Goal: Task Accomplishment & Management: Manage account settings

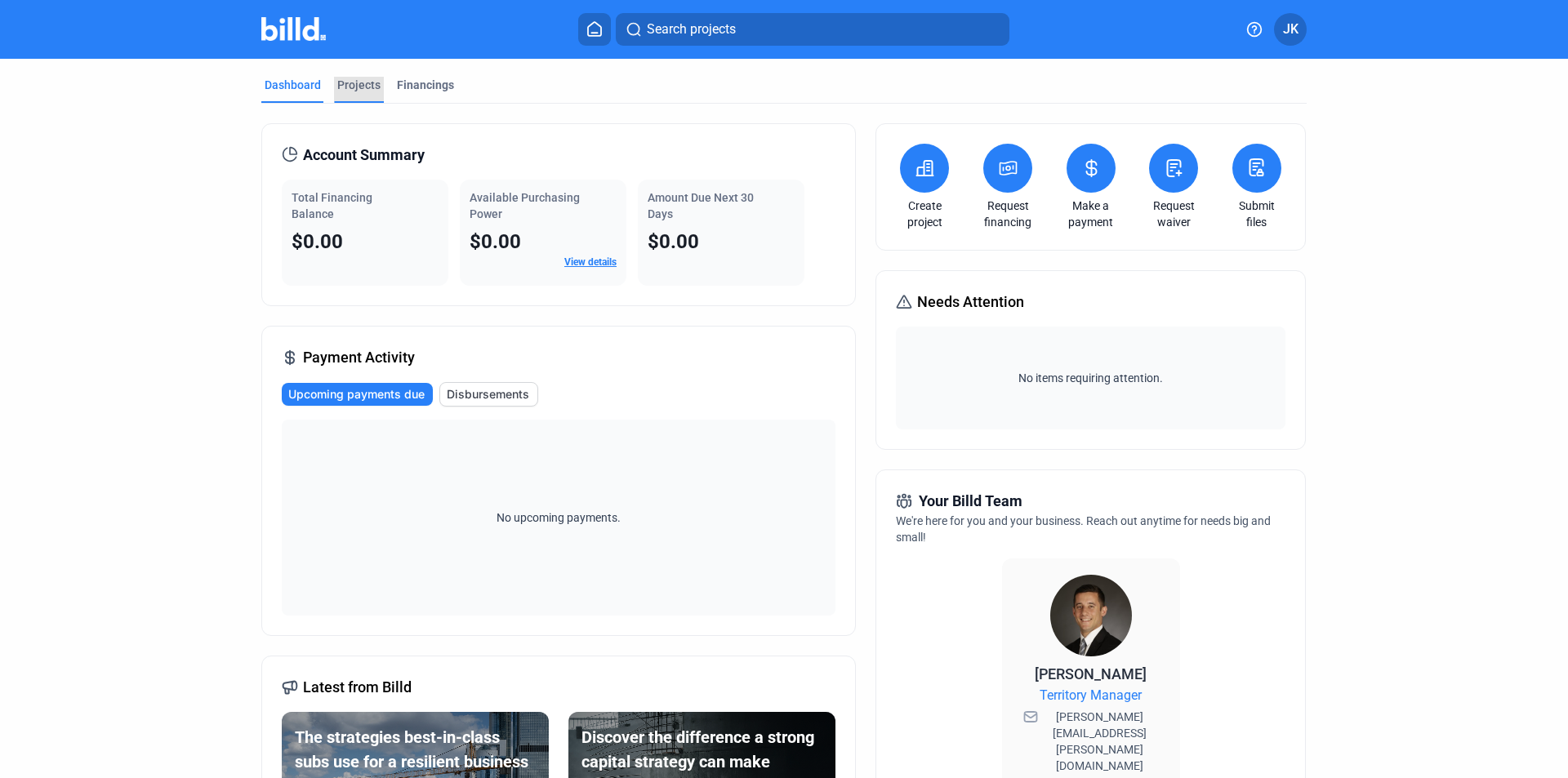
click at [363, 90] on div "Projects" at bounding box center [358, 85] width 44 height 16
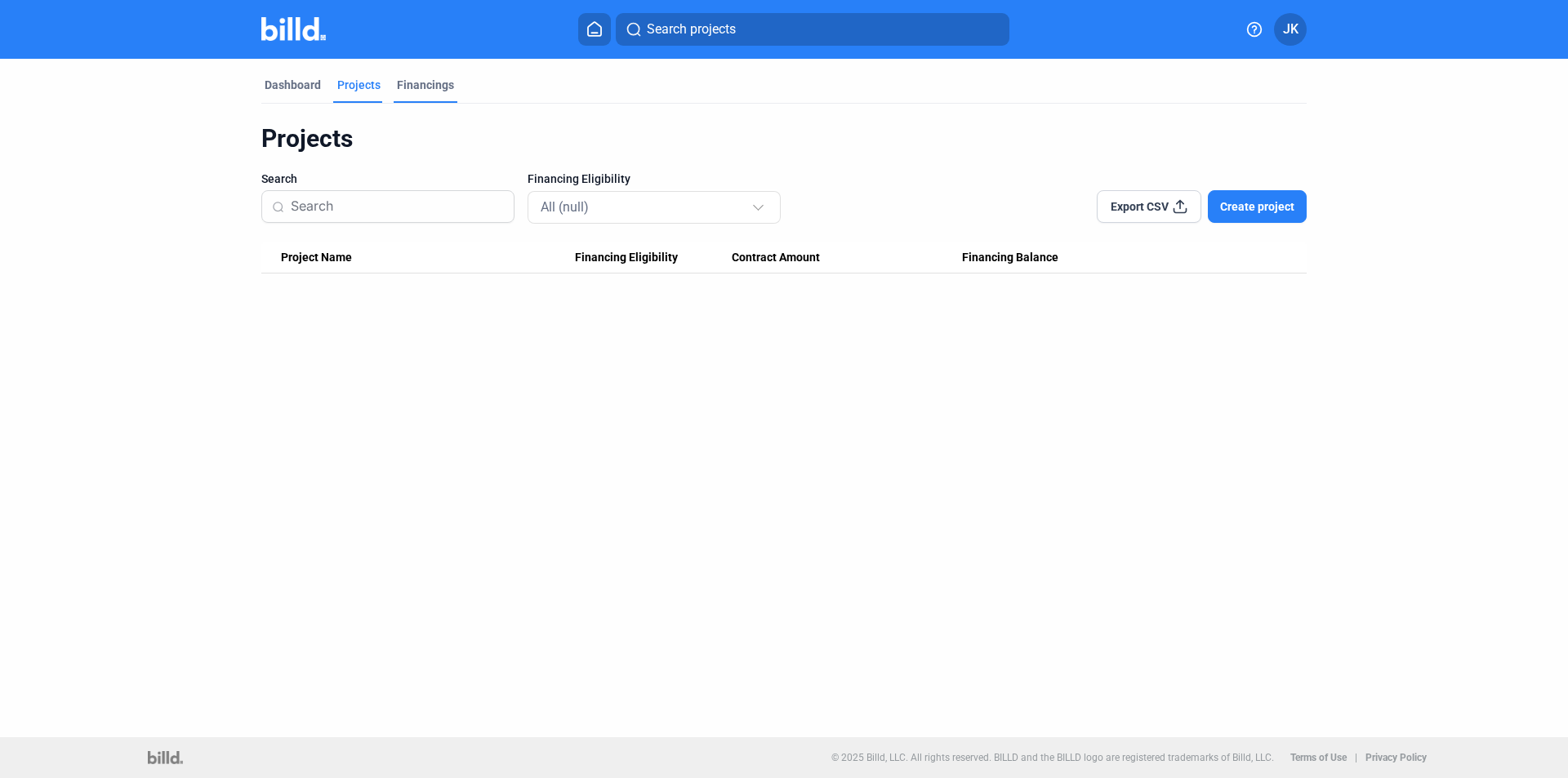
click at [438, 87] on div "Financings" at bounding box center [425, 85] width 57 height 16
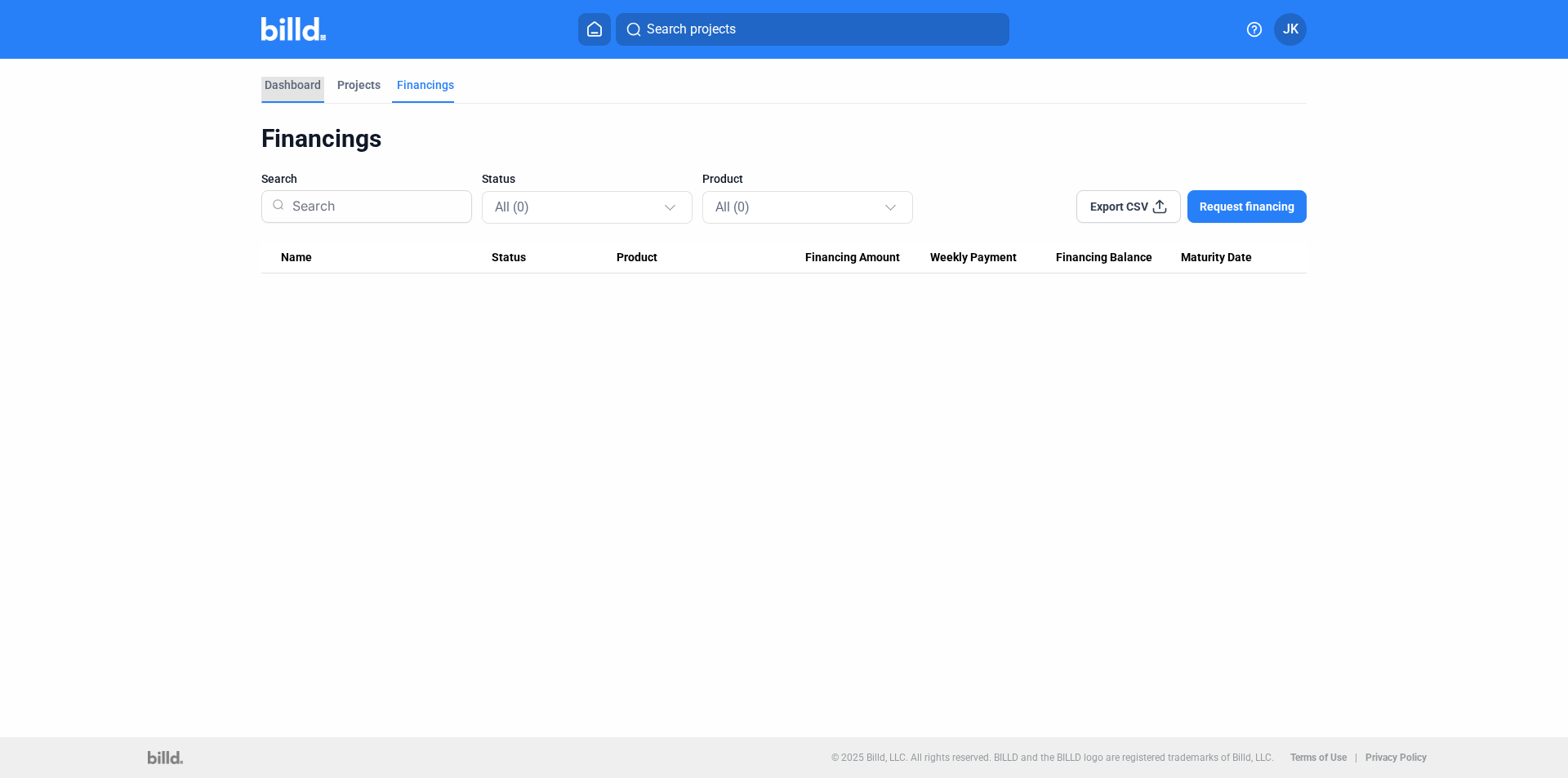
click at [296, 94] on div "Dashboard" at bounding box center [293, 90] width 63 height 27
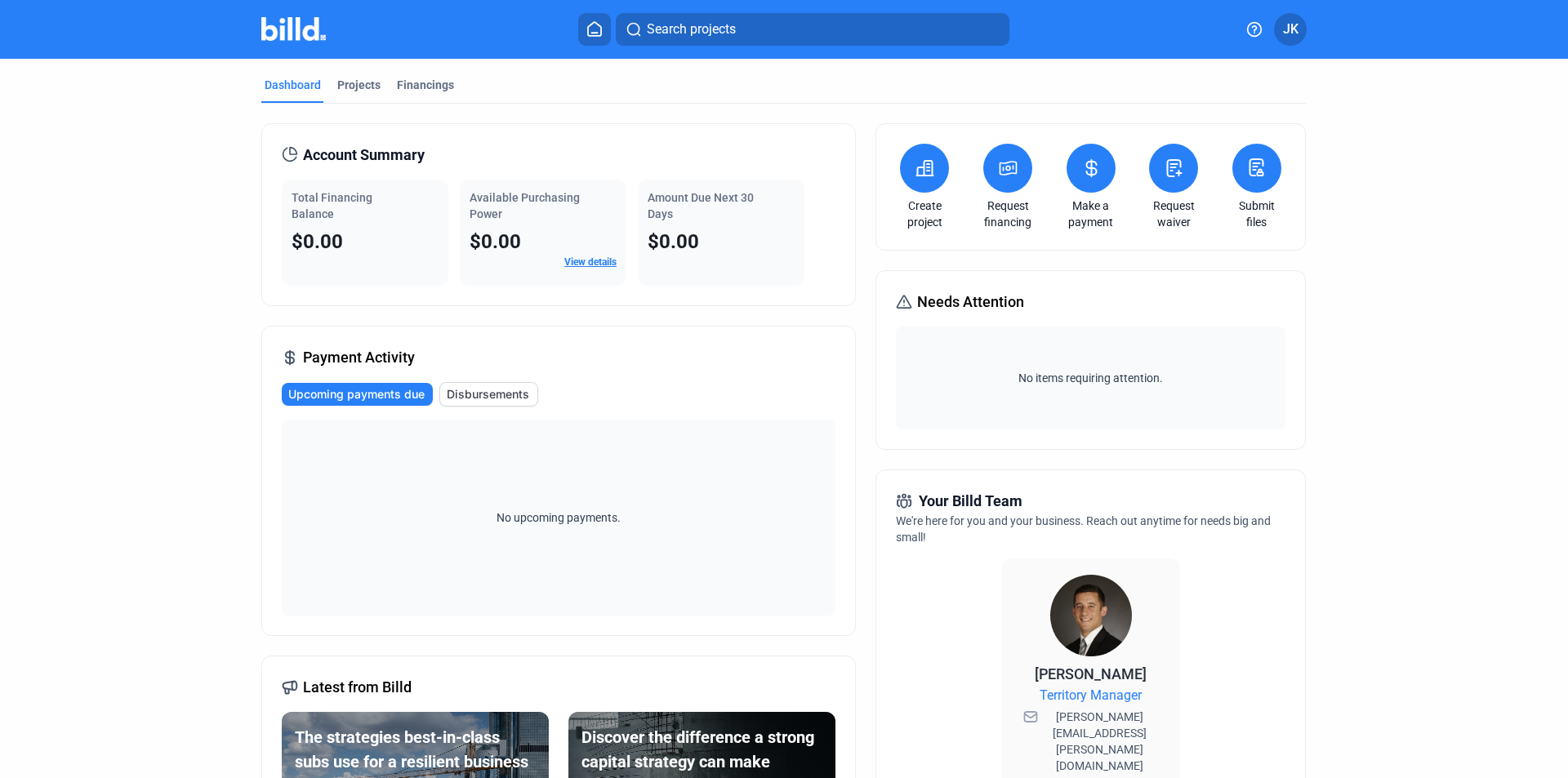
click at [1298, 39] on button "JK" at bounding box center [1290, 29] width 33 height 32
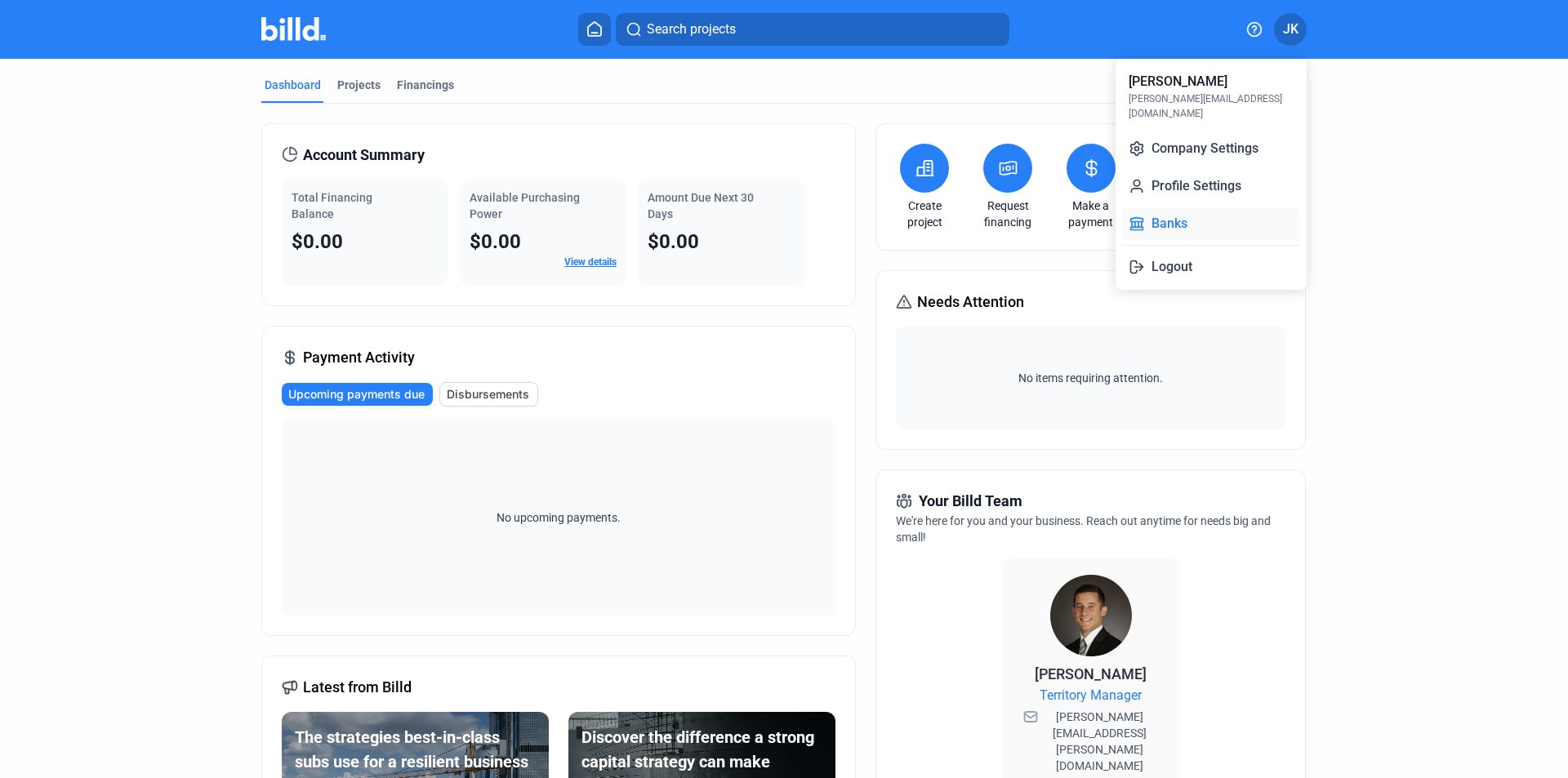
drag, startPoint x: 1222, startPoint y: 174, endPoint x: 1170, endPoint y: 203, distance: 59.5
click at [1170, 203] on div "[PERSON_NAME] [PERSON_NAME][EMAIL_ADDRESS][DOMAIN_NAME] Company Settings Profil…" at bounding box center [1210, 174] width 191 height 231
click at [1166, 208] on button "Banks" at bounding box center [1211, 224] width 178 height 32
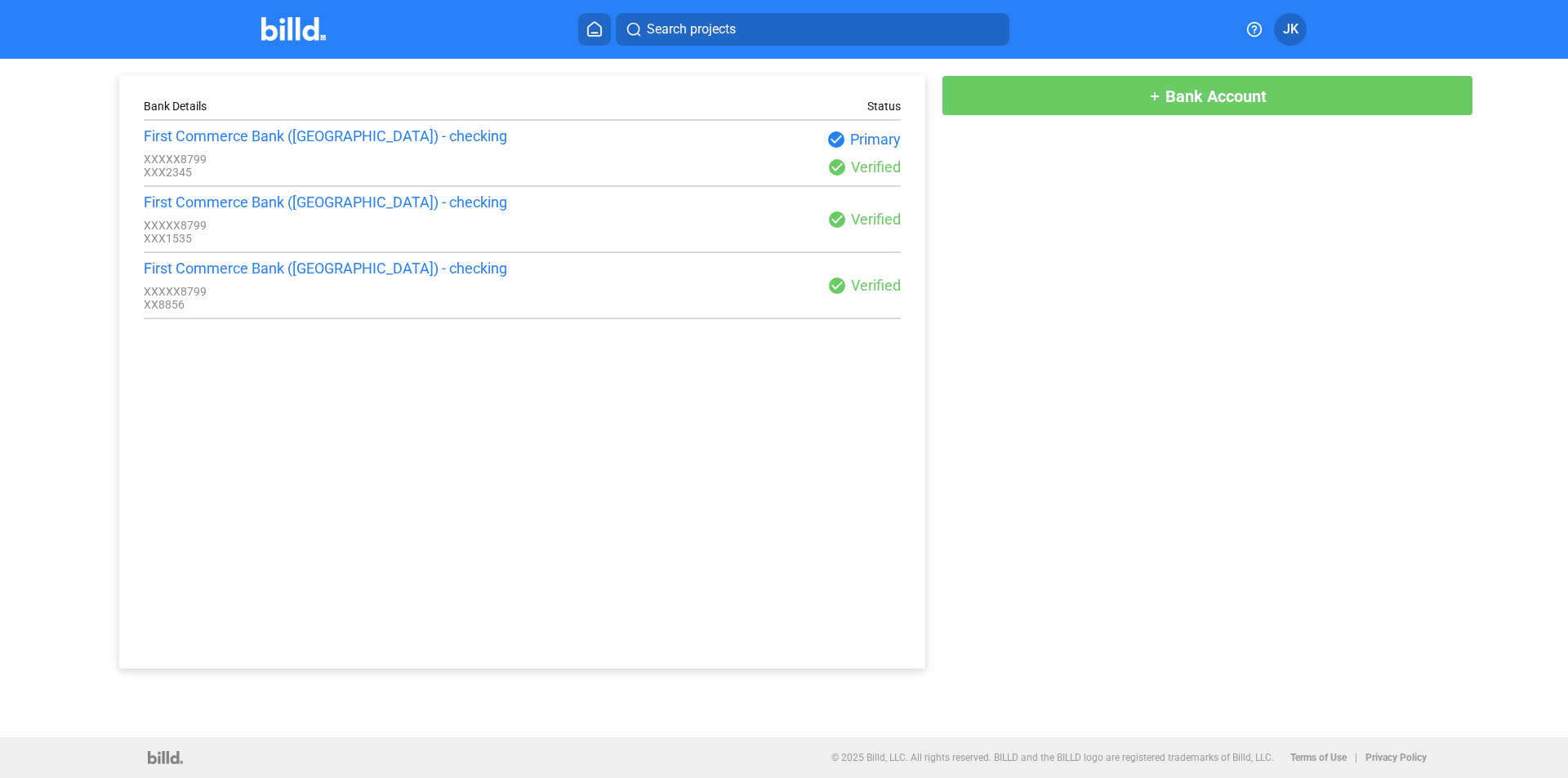
click at [855, 296] on div "check_circle Verified" at bounding box center [711, 286] width 378 height 20
click at [365, 276] on div "First Commerce Bank ([GEOGRAPHIC_DATA]) - checking" at bounding box center [333, 268] width 378 height 17
click at [1298, 29] on span "JK" at bounding box center [1291, 29] width 15 height 20
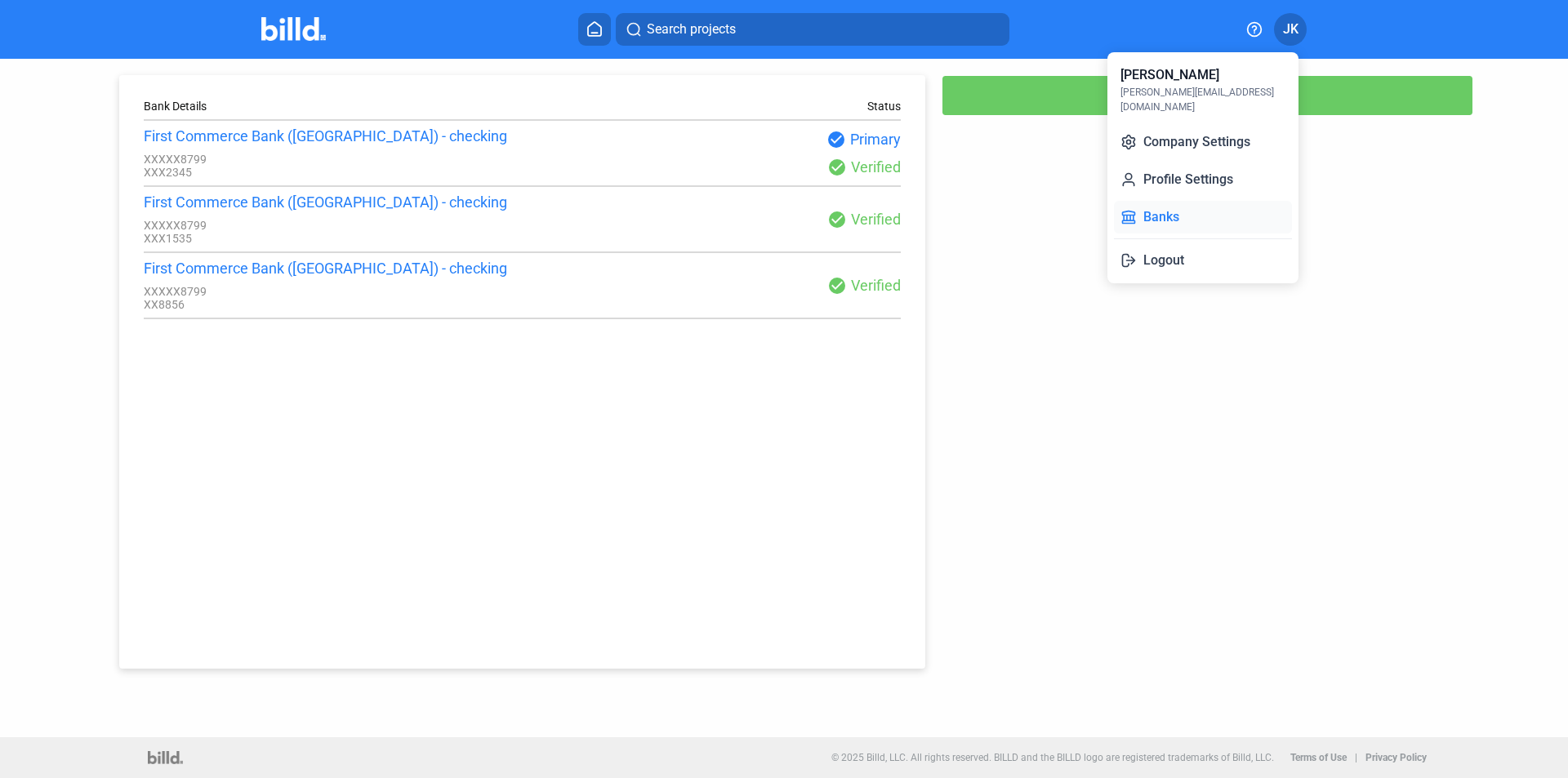
click at [1165, 201] on button "Banks" at bounding box center [1203, 217] width 178 height 32
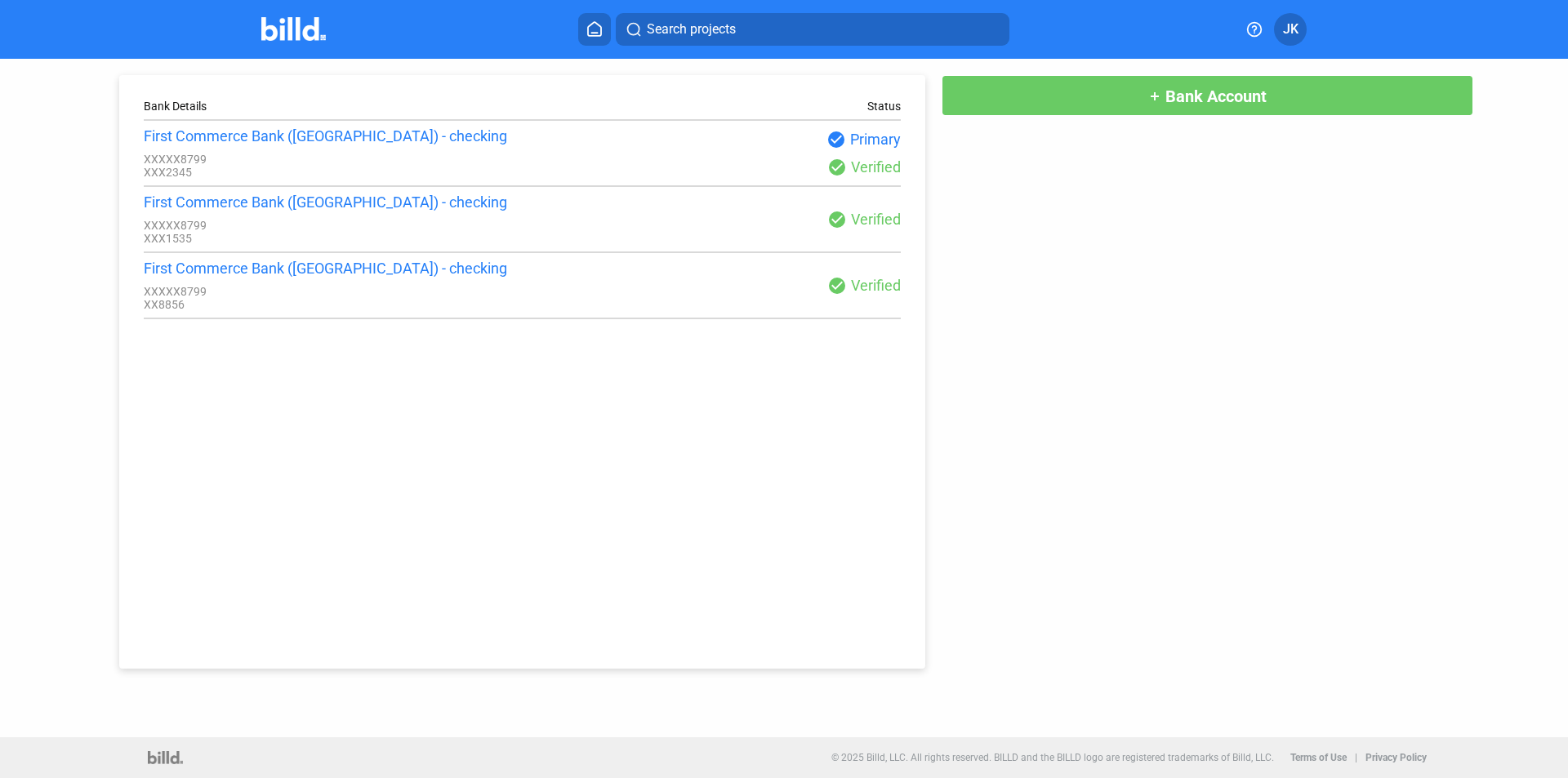
click at [1287, 37] on span "JK" at bounding box center [1291, 29] width 15 height 20
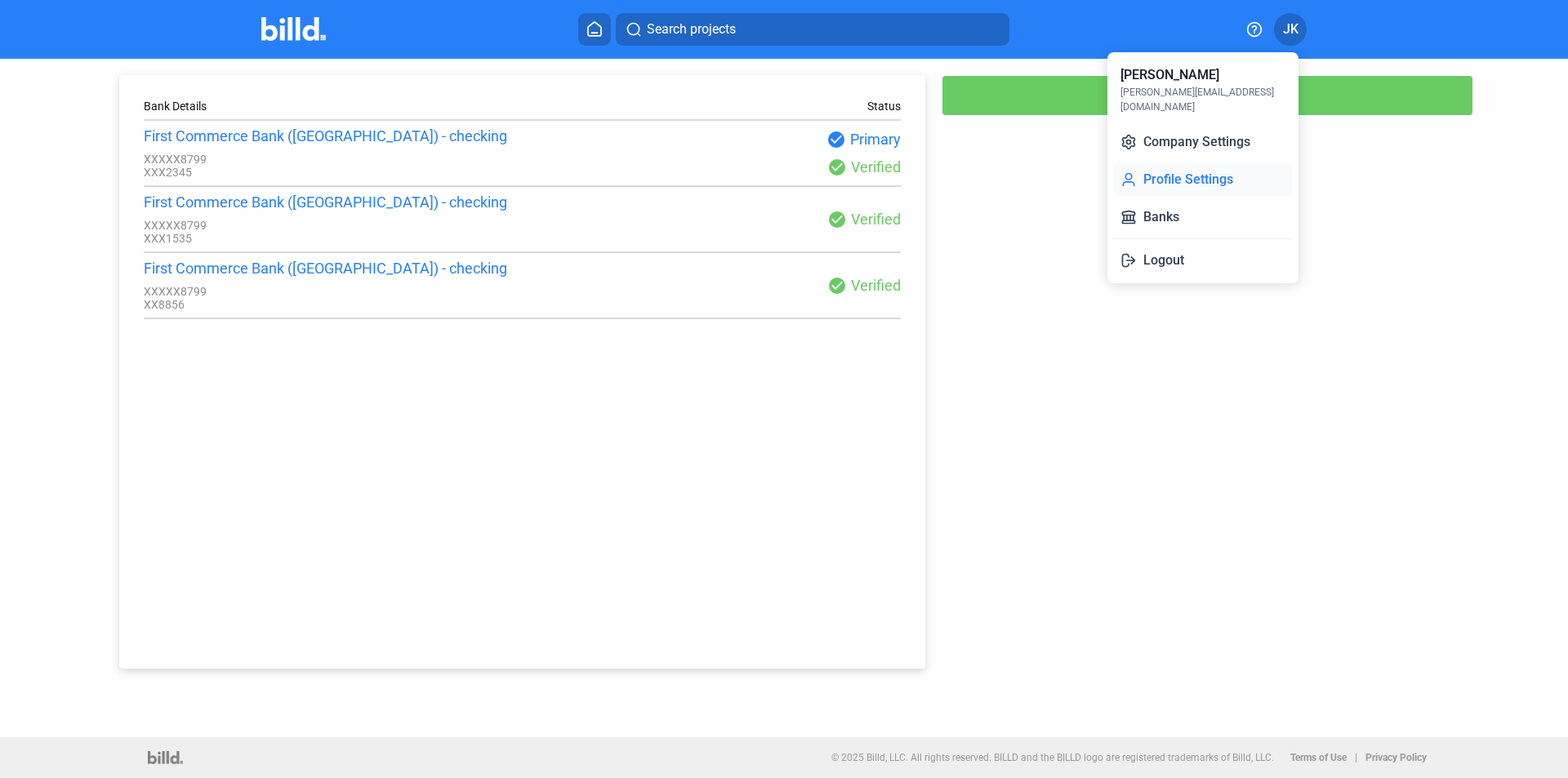
click at [1209, 167] on button "Profile Settings" at bounding box center [1203, 180] width 178 height 32
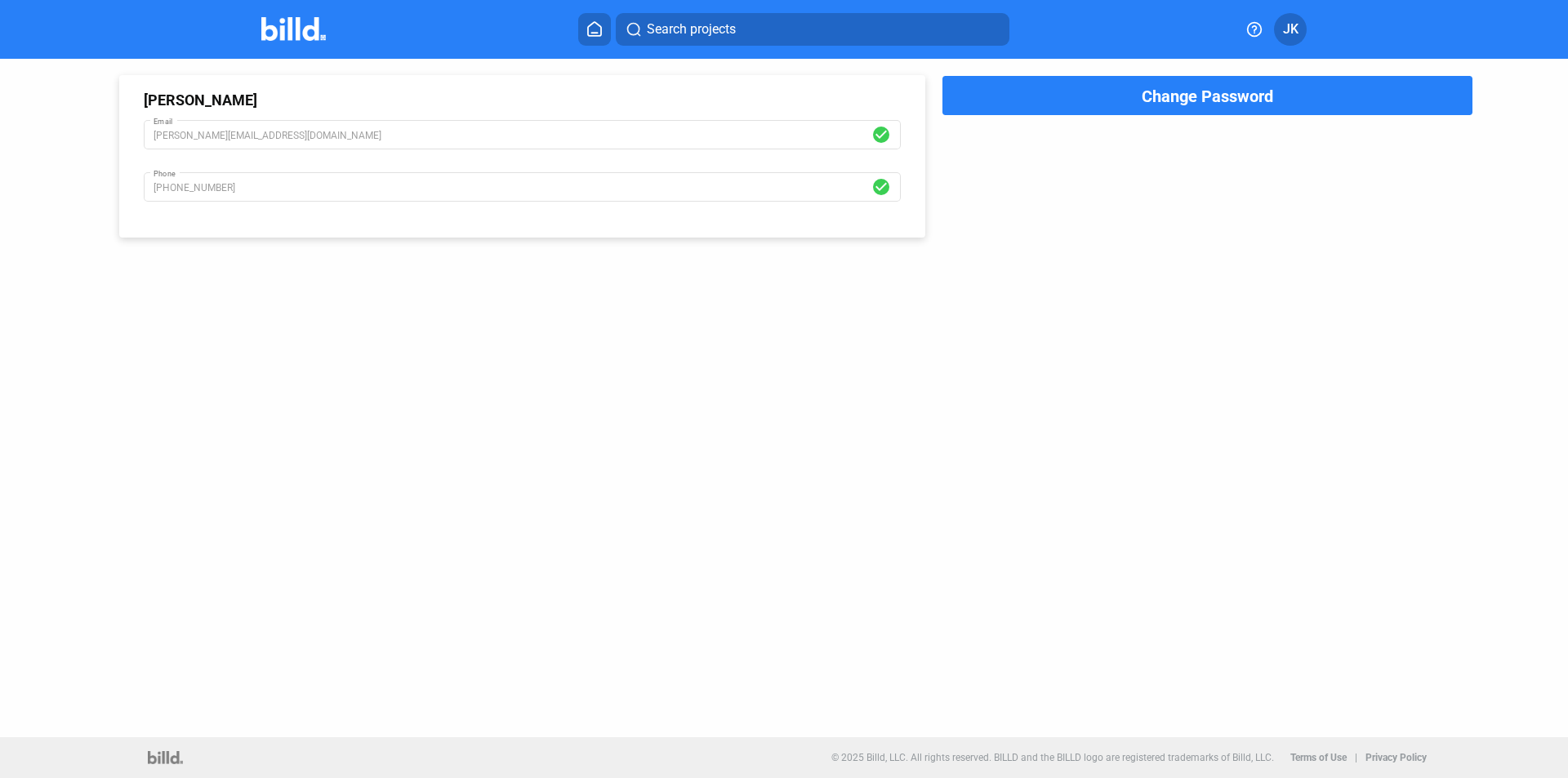
click at [1303, 31] on button "JK" at bounding box center [1290, 29] width 33 height 32
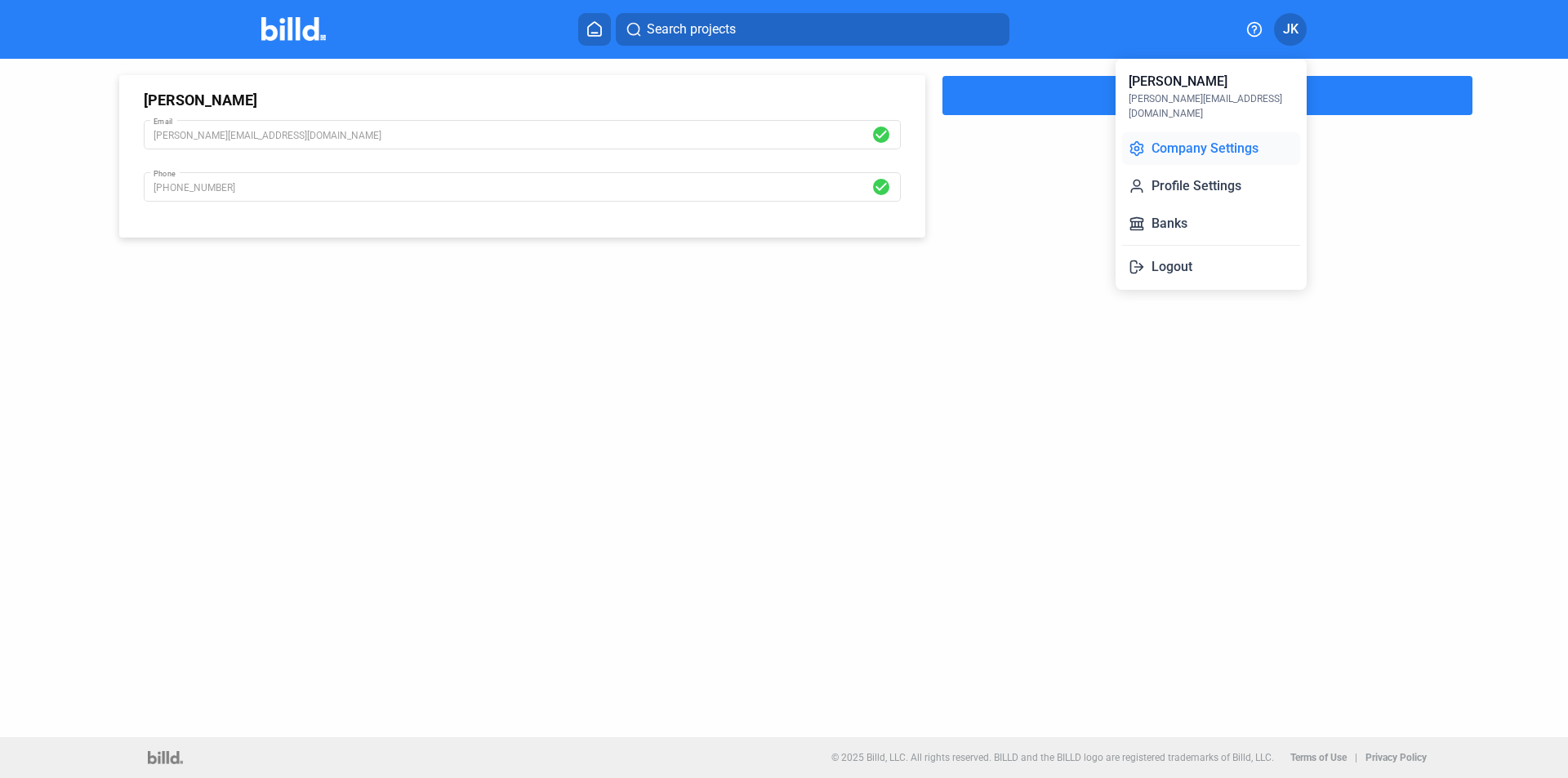
click at [1186, 133] on button "Company Settings" at bounding box center [1211, 149] width 178 height 32
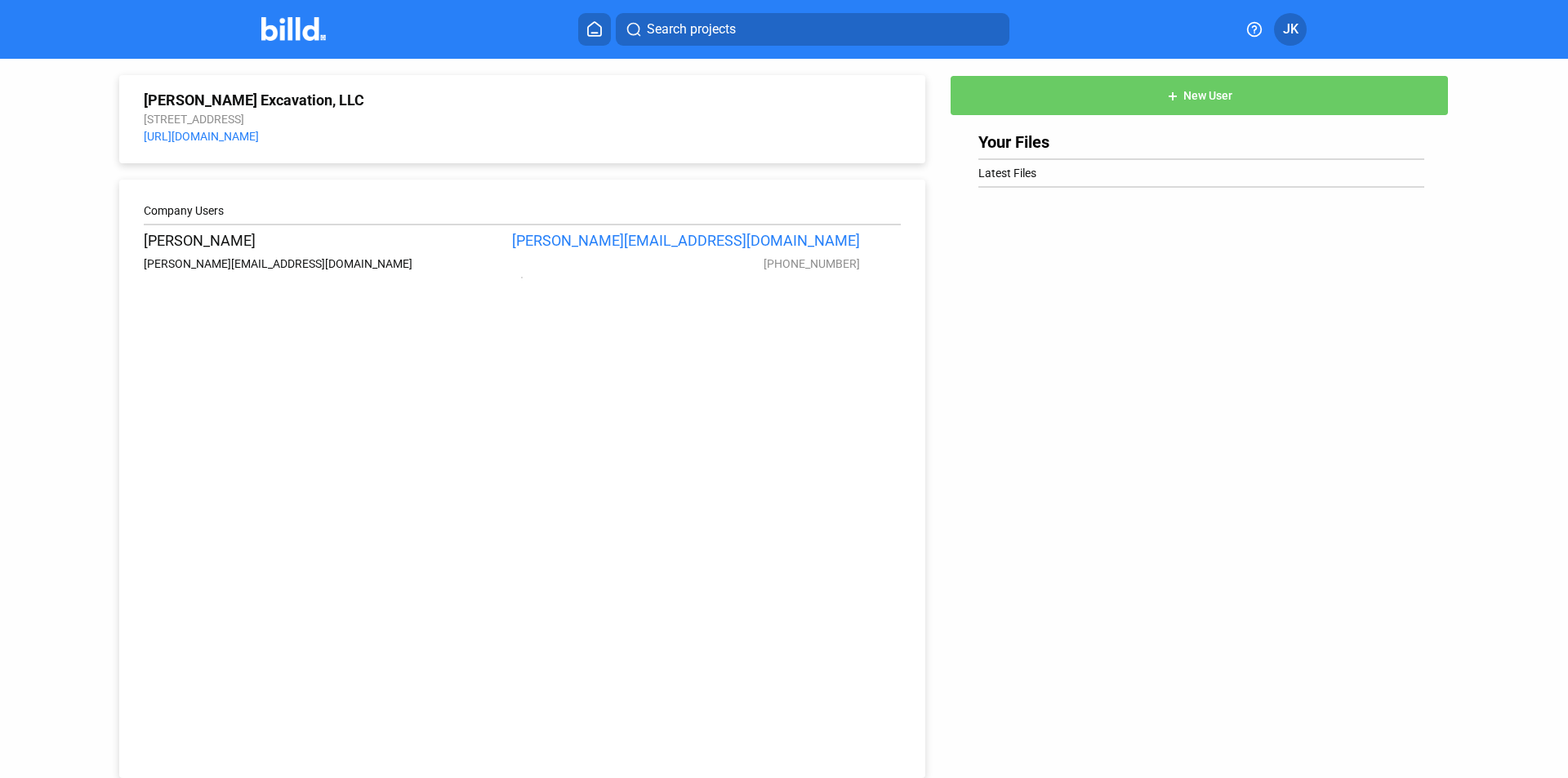
click at [1159, 88] on button "add New User" at bounding box center [1198, 96] width 499 height 41
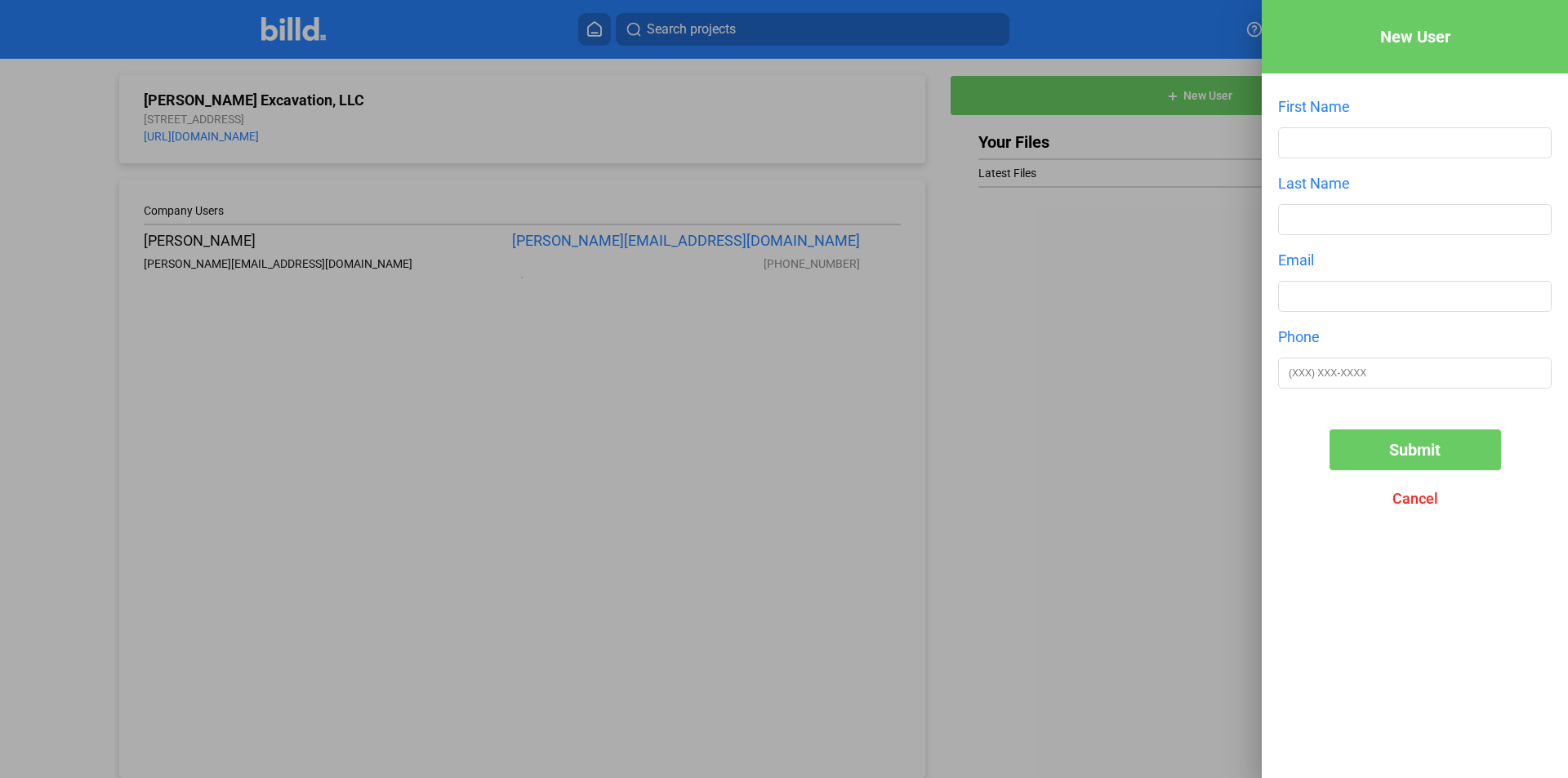
click at [1412, 504] on span "Cancel" at bounding box center [1415, 498] width 45 height 17
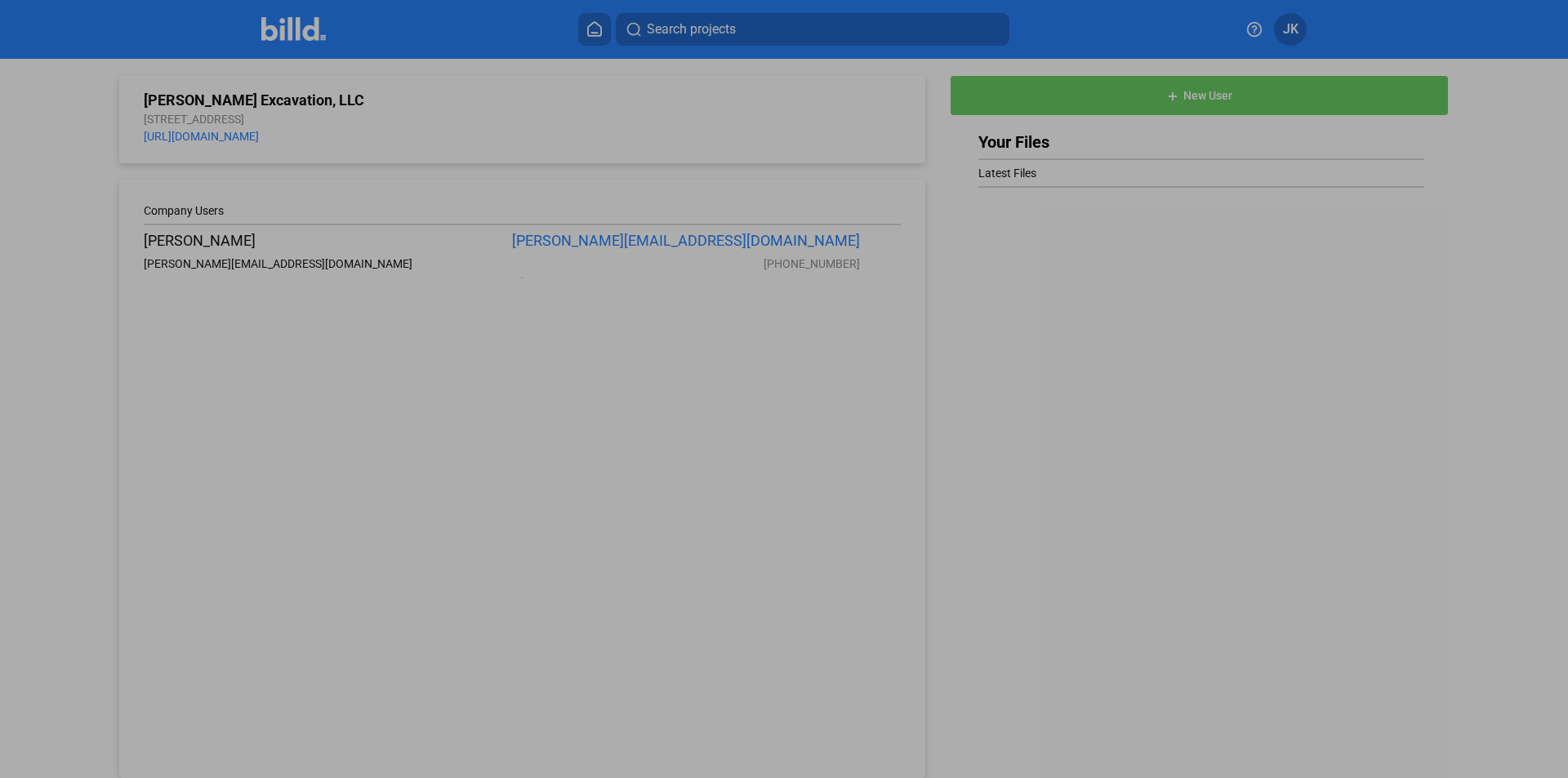
click at [984, 403] on div at bounding box center [784, 389] width 1568 height 778
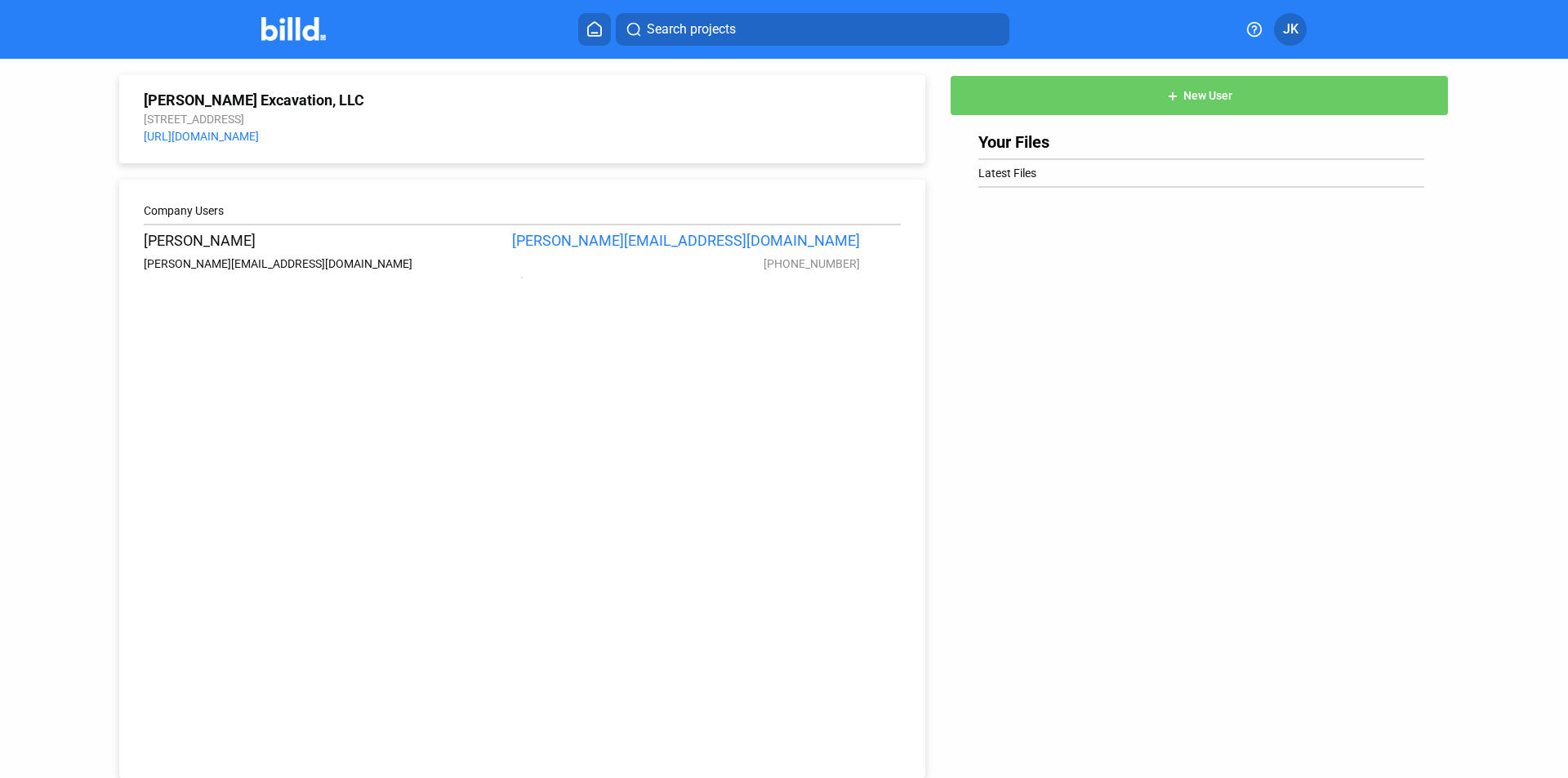
click at [269, 36] on img at bounding box center [293, 29] width 64 height 24
